Goal: Task Accomplishment & Management: Manage account settings

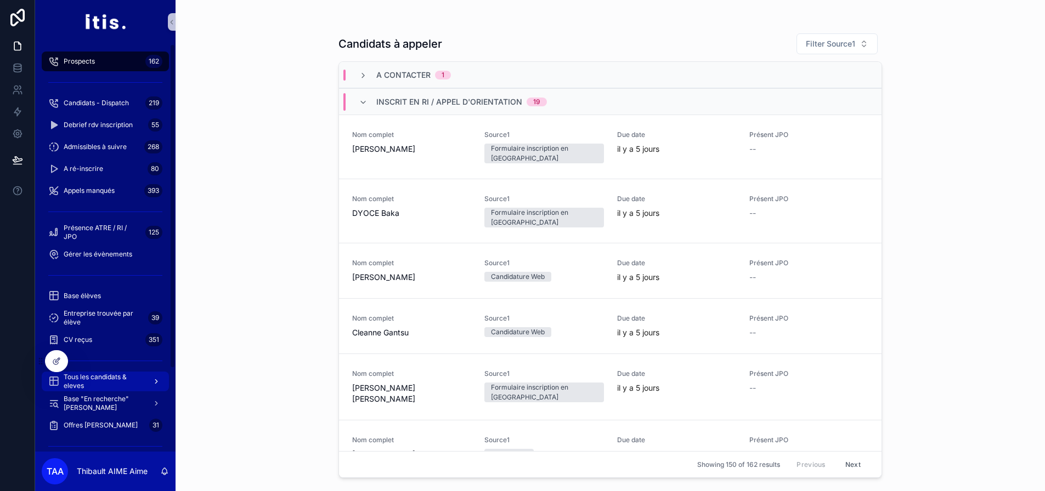
click at [91, 375] on span "Tous les candidats & eleves" at bounding box center [104, 382] width 80 height 18
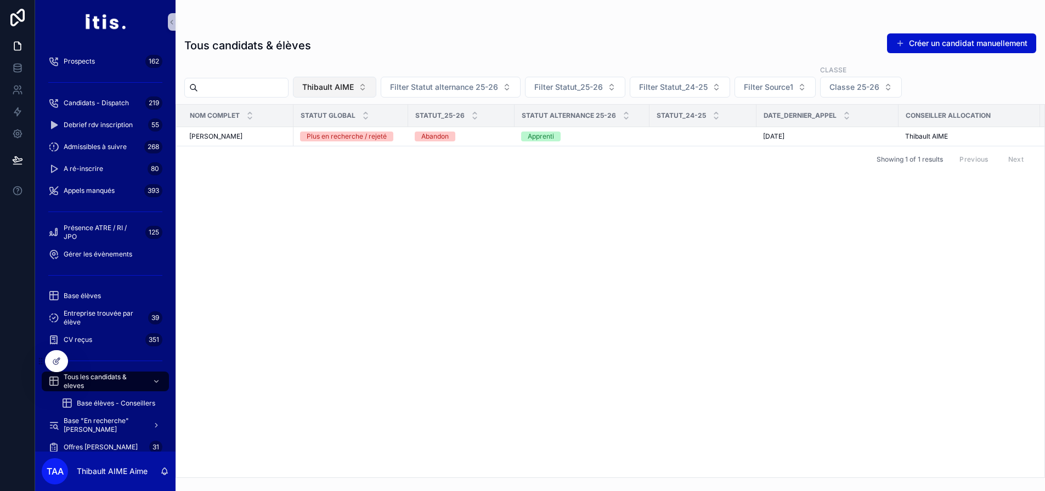
click at [347, 81] on button "Thibault AIME" at bounding box center [334, 87] width 83 height 21
click at [338, 120] on div "scrollable content" at bounding box center [362, 110] width 136 height 20
click at [336, 129] on div "None" at bounding box center [363, 132] width 132 height 18
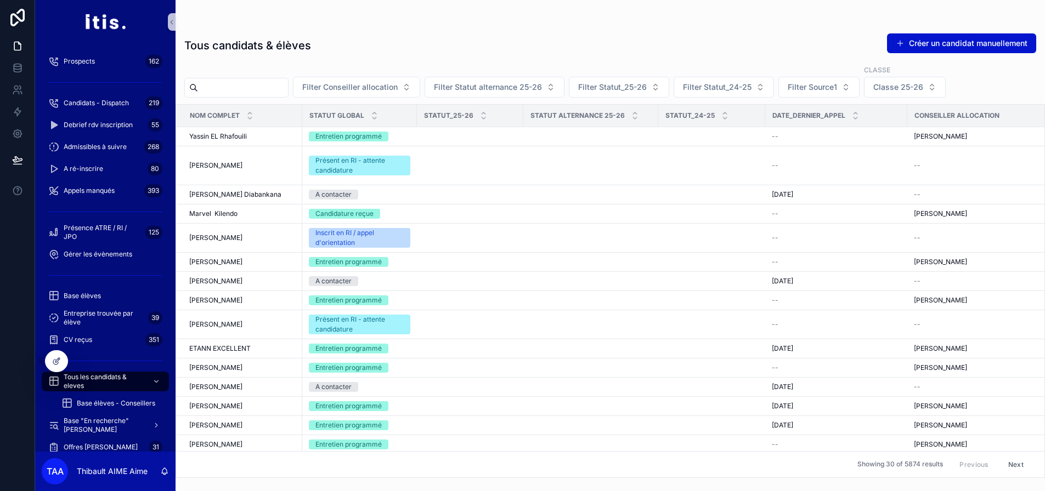
click at [288, 94] on input "scrollable content" at bounding box center [243, 87] width 90 height 15
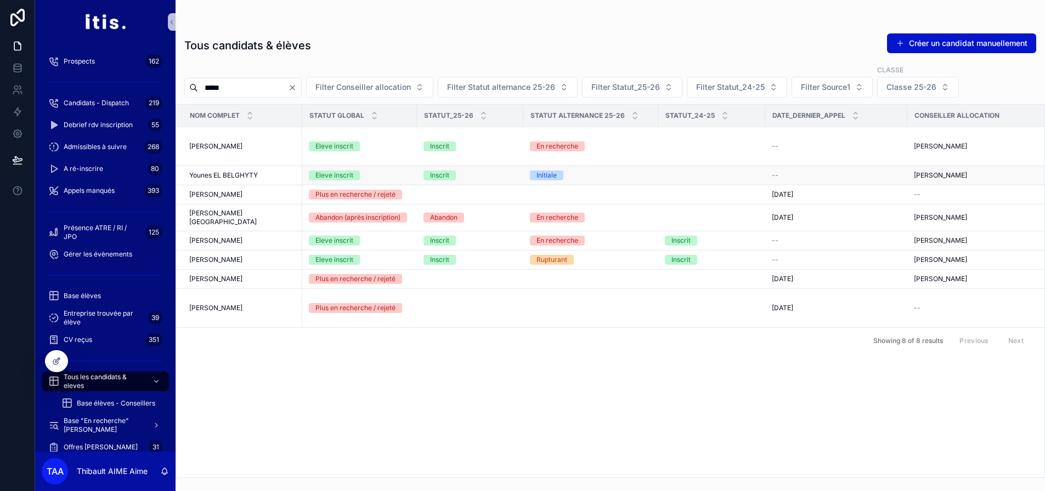
type input "*****"
click at [266, 171] on div "Younes EL BELGHYTY Younes EL BELGHYTY" at bounding box center [242, 175] width 106 height 9
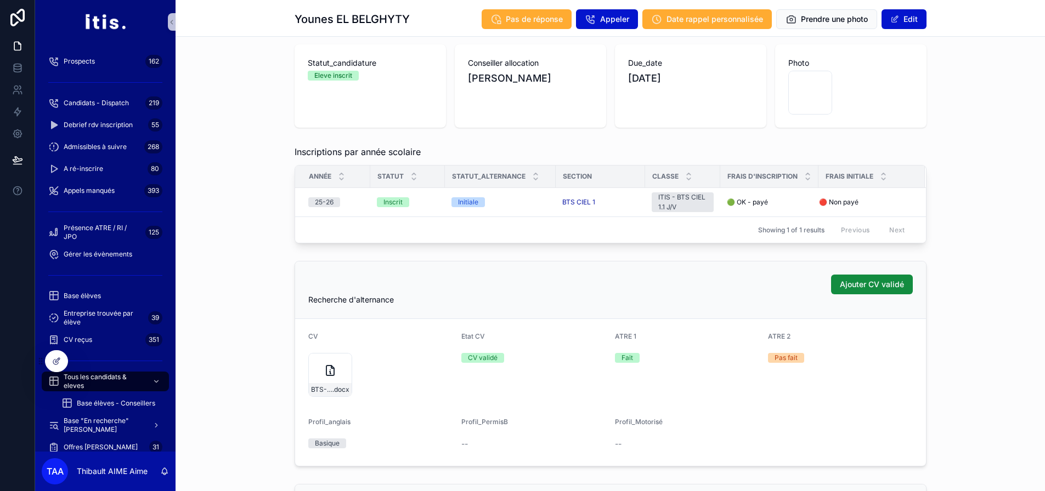
scroll to position [110, 0]
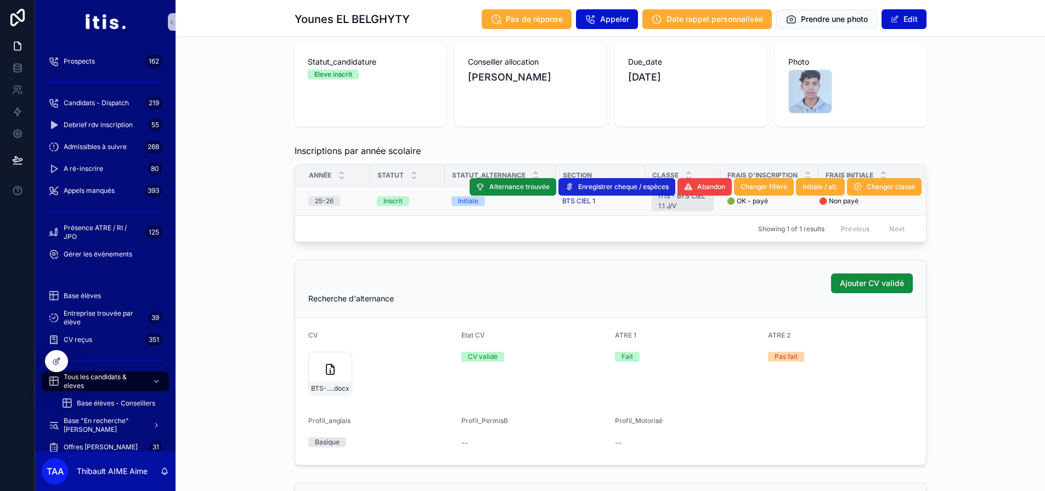
click at [618, 189] on span "Enregistrer cheque / espèces" at bounding box center [623, 187] width 90 height 9
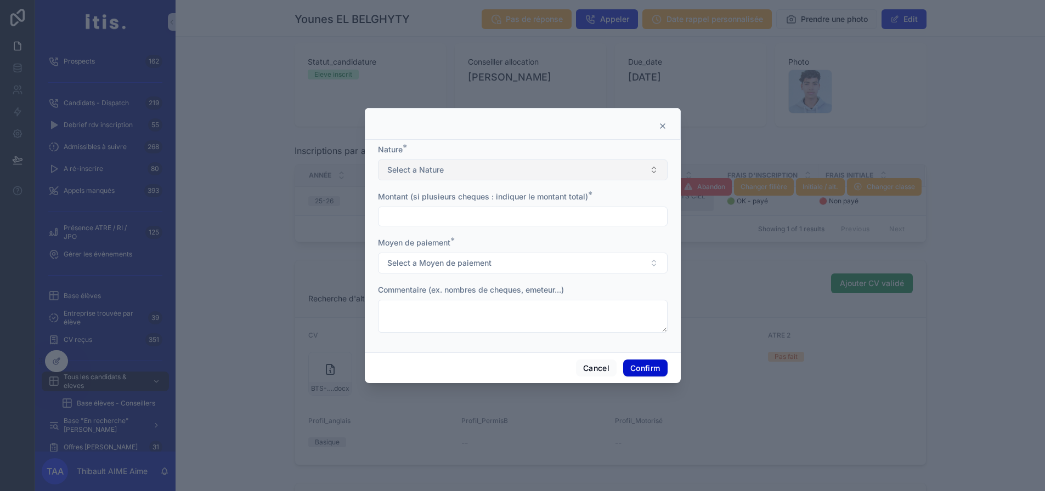
click at [496, 174] on button "Select a Nature" at bounding box center [523, 170] width 290 height 21
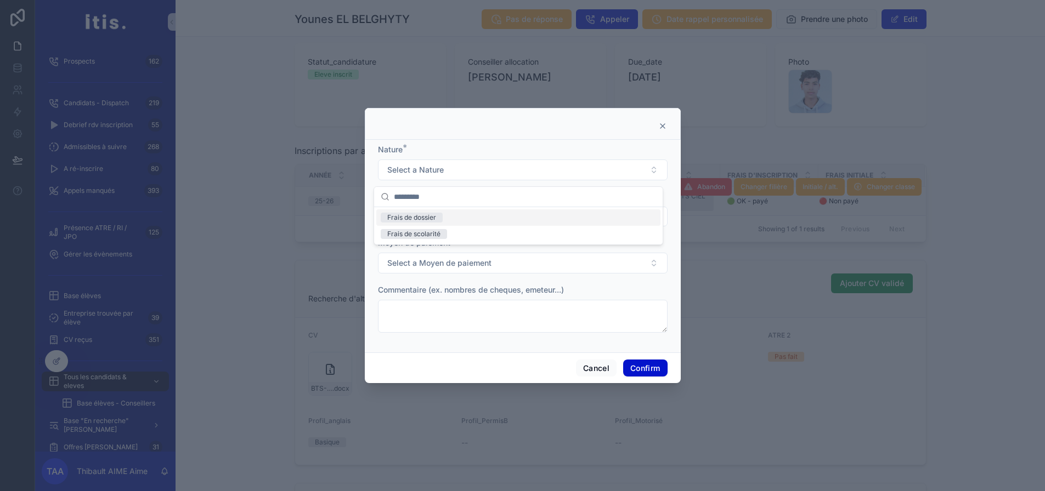
click at [522, 130] on div at bounding box center [522, 126] width 288 height 9
click at [660, 128] on icon at bounding box center [662, 126] width 4 height 4
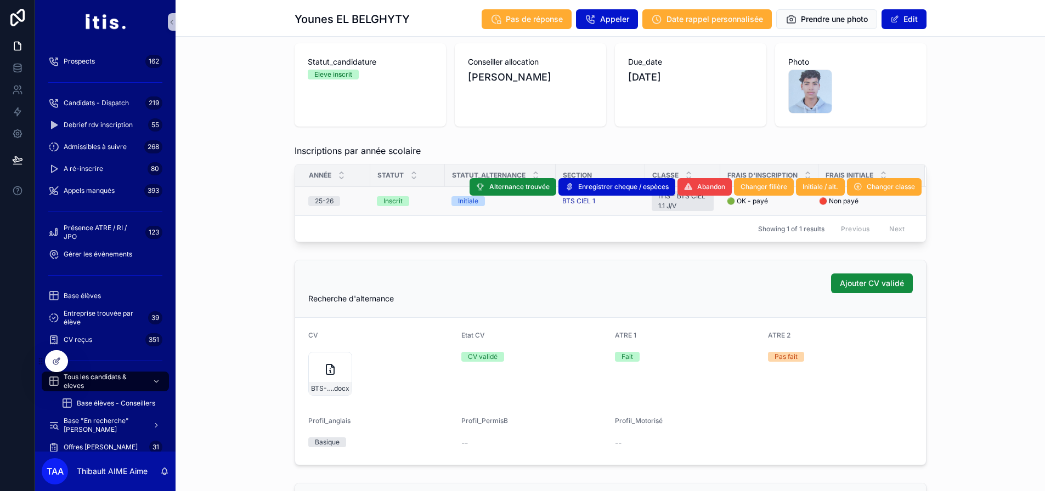
scroll to position [0, 0]
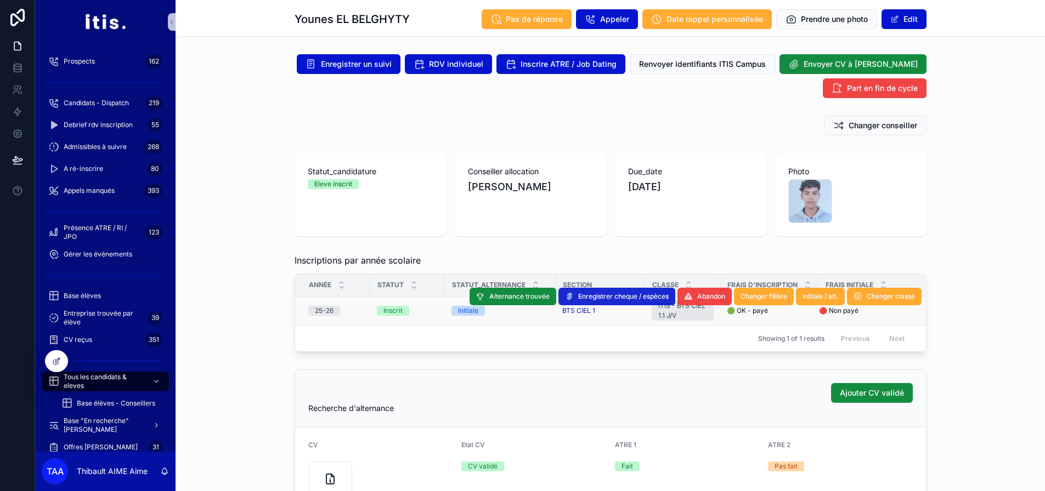
click at [615, 294] on span "Enregistrer cheque / espèces" at bounding box center [623, 296] width 90 height 9
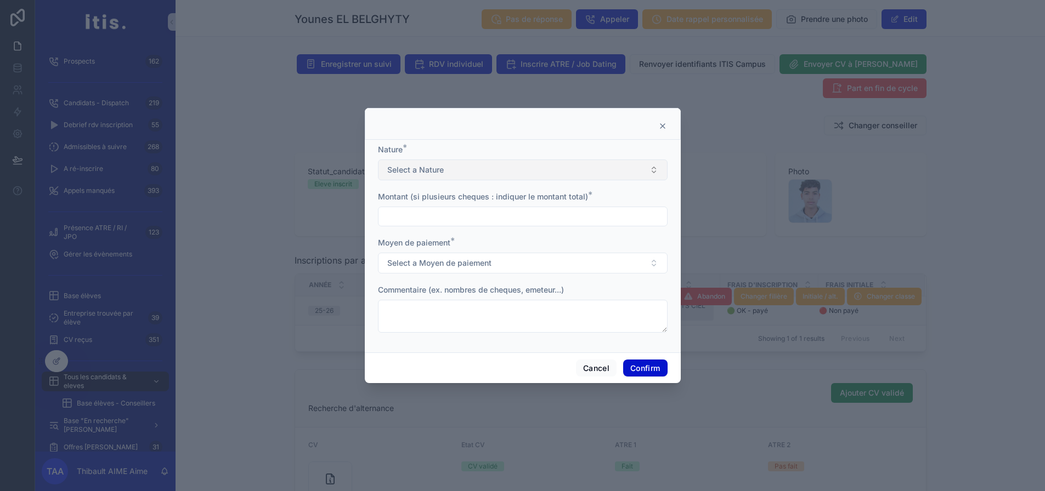
click at [537, 177] on button "Select a Nature" at bounding box center [523, 170] width 290 height 21
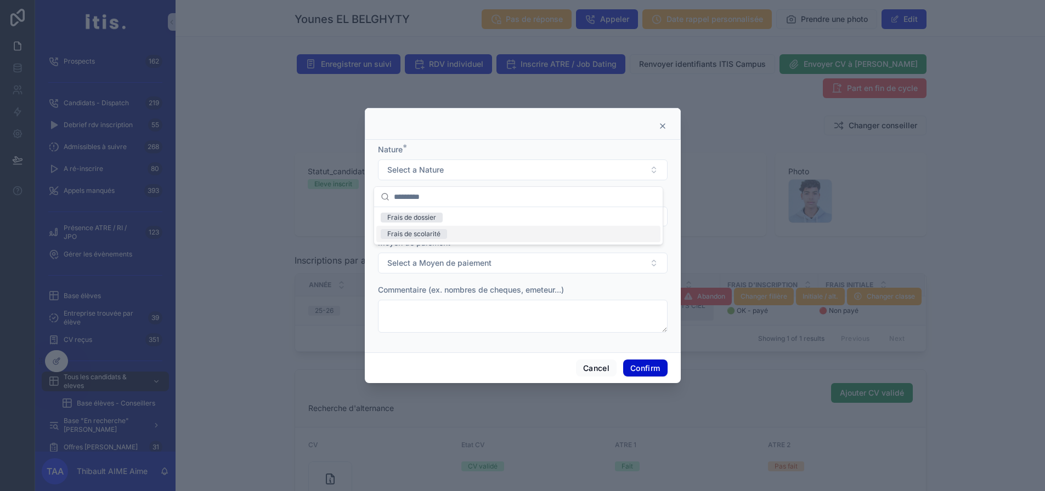
click at [476, 230] on div "Frais de scolarité" at bounding box center [518, 234] width 284 height 16
click at [456, 224] on input "text" at bounding box center [522, 216] width 288 height 15
click at [584, 368] on button "Cancel" at bounding box center [596, 369] width 41 height 18
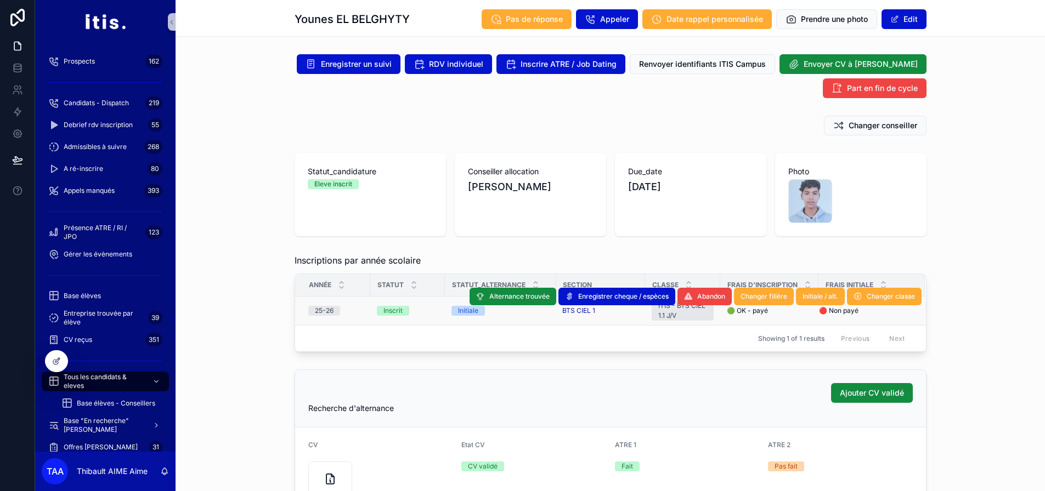
click at [450, 261] on div "Inscriptions par année scolaire" at bounding box center [610, 260] width 632 height 13
